Goal: Transaction & Acquisition: Purchase product/service

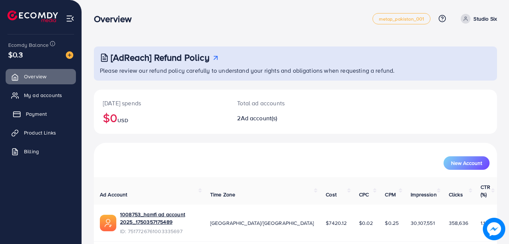
click at [32, 114] on span "Payment" at bounding box center [36, 113] width 21 height 7
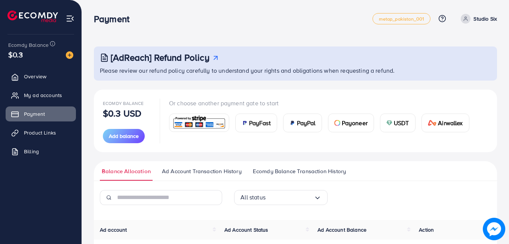
click at [392, 125] on img at bounding box center [389, 123] width 6 height 6
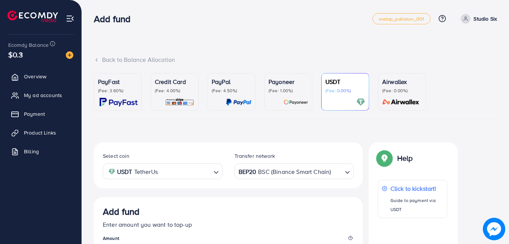
scroll to position [131, 0]
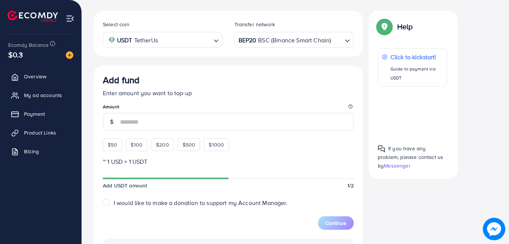
scroll to position [131, 0]
click at [133, 149] on div "$50 $100 $200 $500 $1000" at bounding box center [179, 143] width 153 height 16
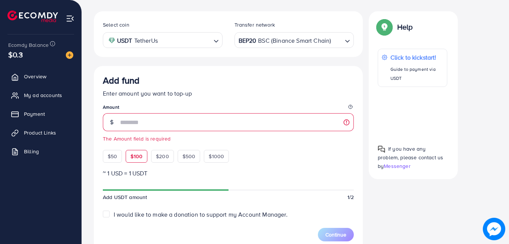
drag, startPoint x: 133, startPoint y: 149, endPoint x: 137, endPoint y: 155, distance: 7.9
click at [137, 155] on div "$50 $100 $200 $500 $1000" at bounding box center [179, 154] width 153 height 16
click at [137, 155] on span "$100" at bounding box center [137, 155] width 12 height 7
type input "***"
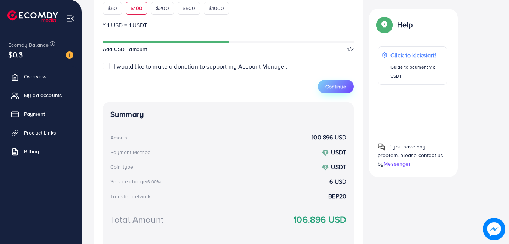
scroll to position [272, 0]
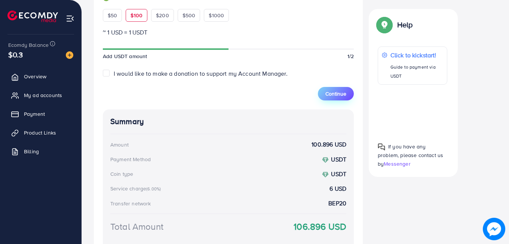
click at [341, 95] on span "Continue" at bounding box center [335, 93] width 21 height 7
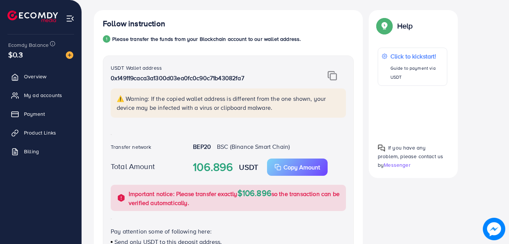
scroll to position [118, 0]
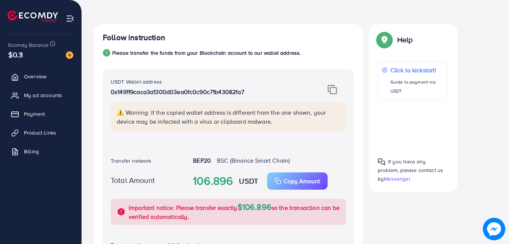
click at [334, 91] on img at bounding box center [332, 90] width 9 height 10
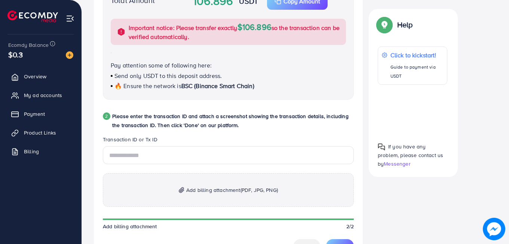
scroll to position [299, 0]
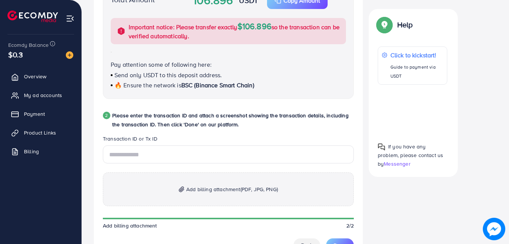
click at [194, 189] on span "Add billing attachment (PDF, JPG, PNG)" at bounding box center [232, 188] width 92 height 9
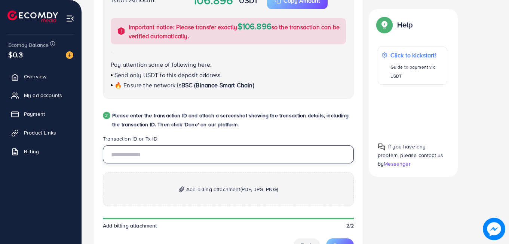
click at [149, 161] on input "text" at bounding box center [228, 154] width 251 height 18
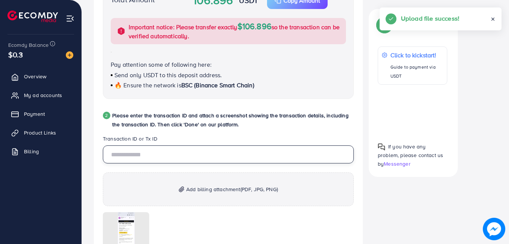
paste input "**********"
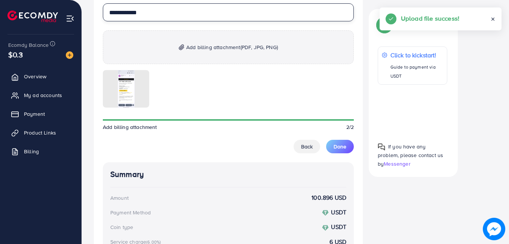
scroll to position [444, 0]
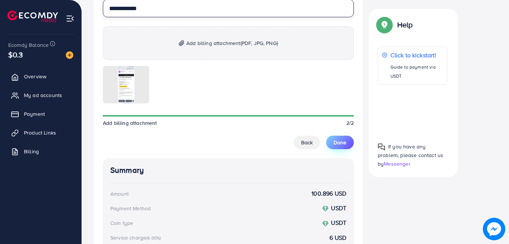
type input "**********"
click at [348, 139] on button "Done" at bounding box center [340, 141] width 28 height 13
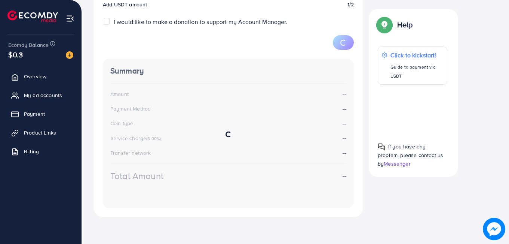
scroll to position [131, 0]
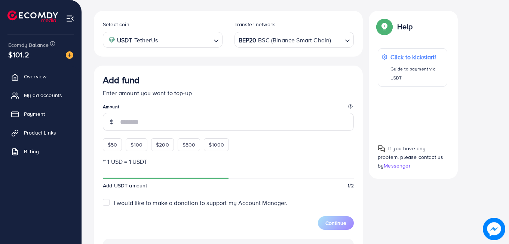
scroll to position [131, 0]
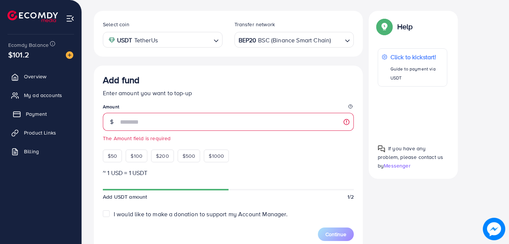
click at [45, 109] on link "Payment" at bounding box center [41, 113] width 70 height 15
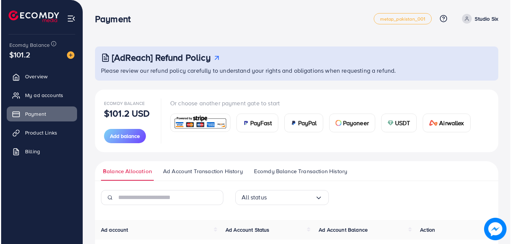
scroll to position [132, 0]
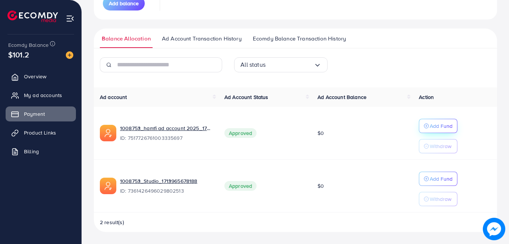
click at [437, 123] on p "Add Fund" at bounding box center [441, 125] width 23 height 9
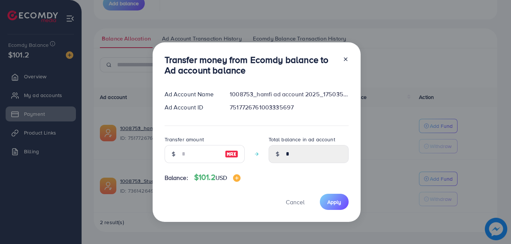
click at [230, 153] on img at bounding box center [231, 153] width 13 height 9
type input "***"
type input "******"
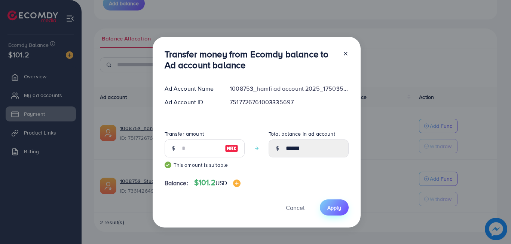
click at [330, 203] on span "Apply" at bounding box center [334, 206] width 14 height 7
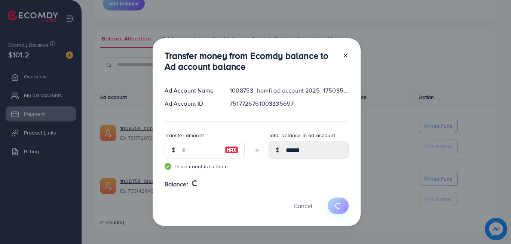
type input "*"
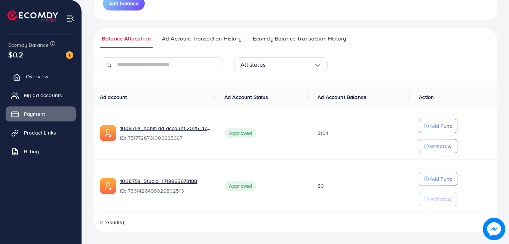
click at [34, 83] on link "Overview" at bounding box center [41, 76] width 70 height 15
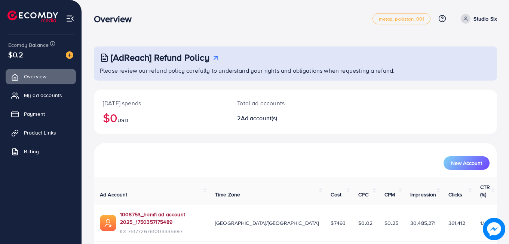
click at [196, 210] on link "1008753_hamfi ad account 2025_1750357175489" at bounding box center [161, 217] width 83 height 15
